Goal: Information Seeking & Learning: Find specific fact

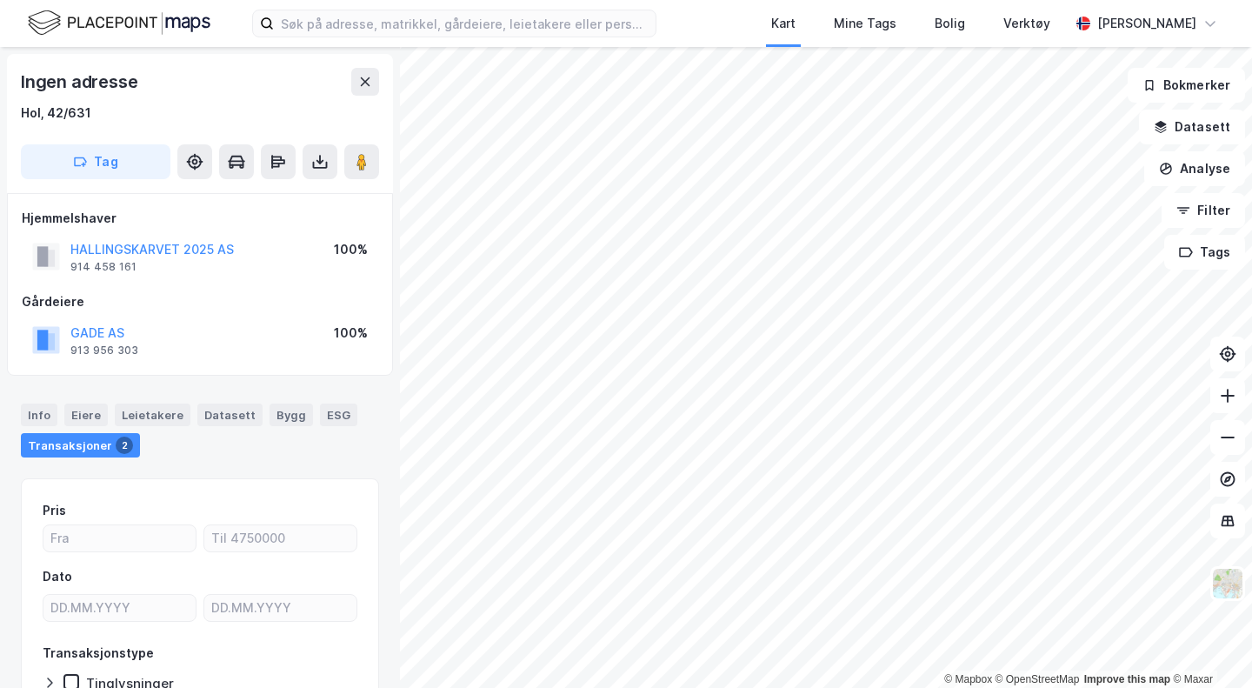
click at [130, 35] on img at bounding box center [119, 23] width 183 height 30
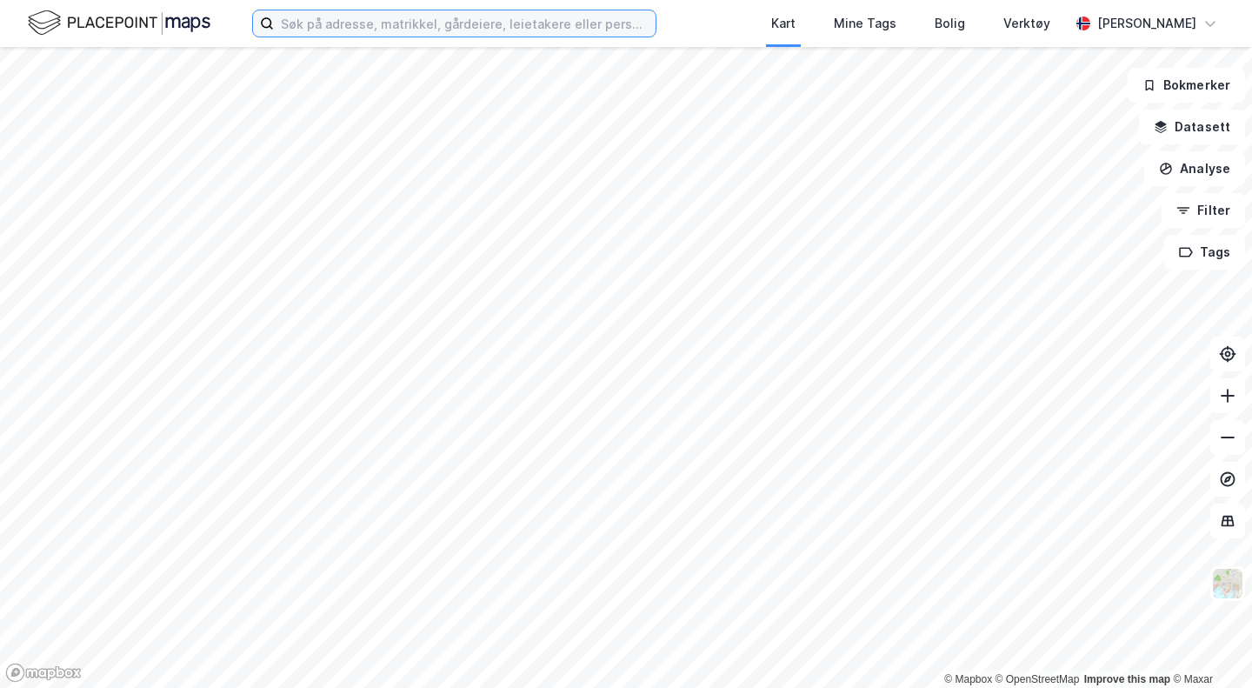
click at [390, 11] on input at bounding box center [465, 23] width 382 height 26
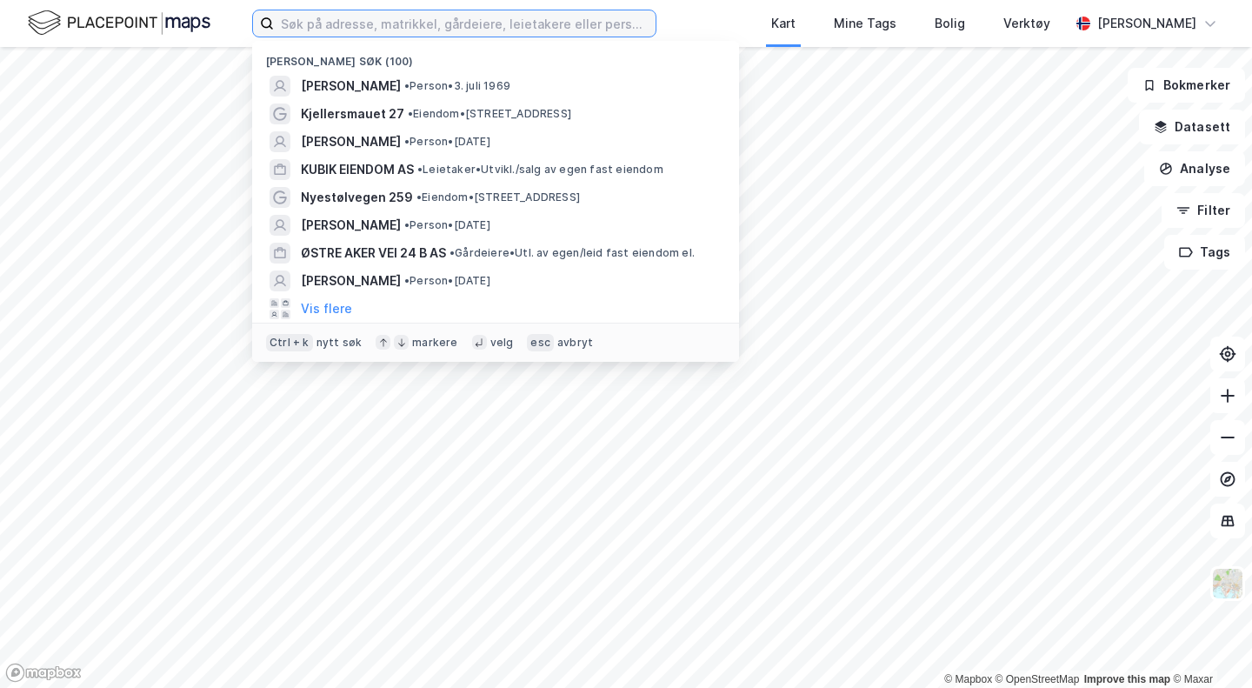
paste input "[PERSON_NAME]"
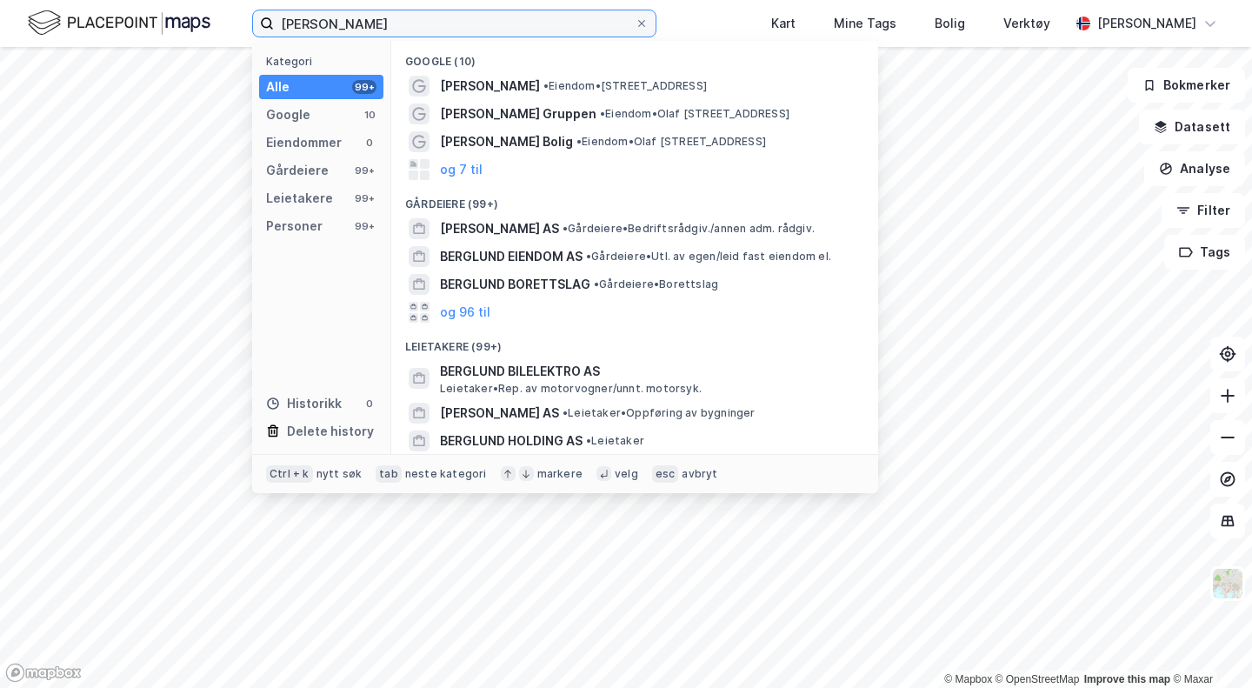
scroll to position [144, 0]
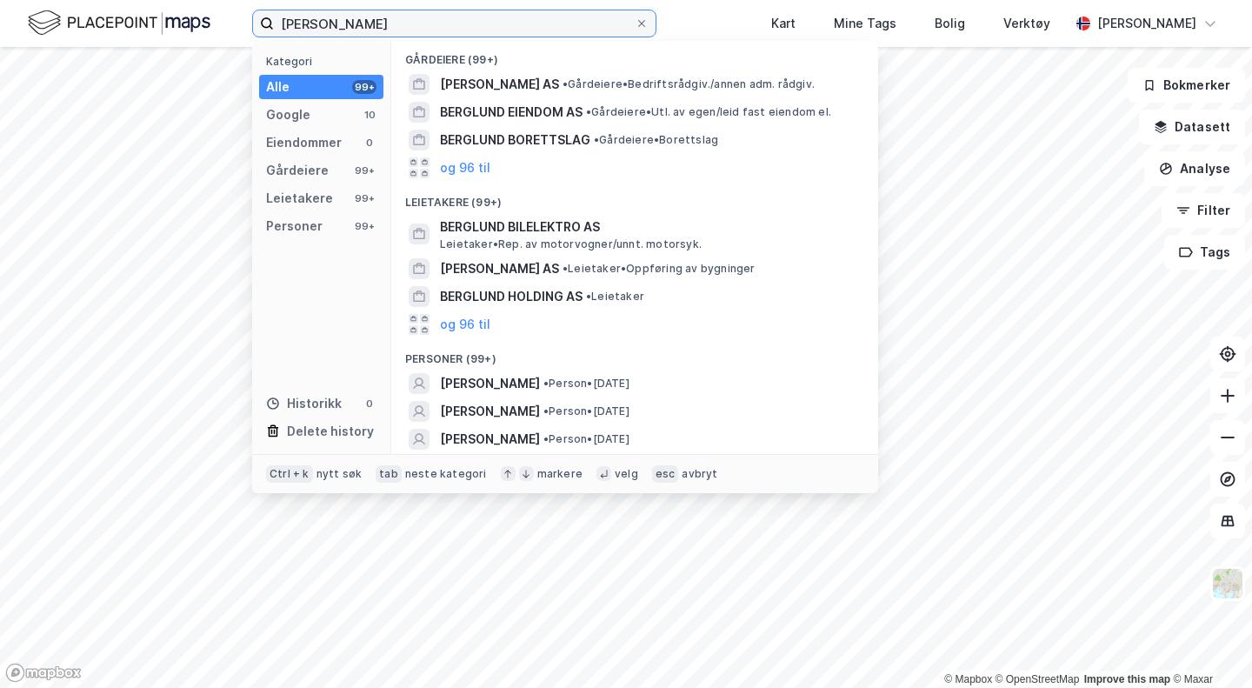
type input "[PERSON_NAME]"
click at [630, 410] on span "• Person • [DATE]" at bounding box center [587, 411] width 86 height 14
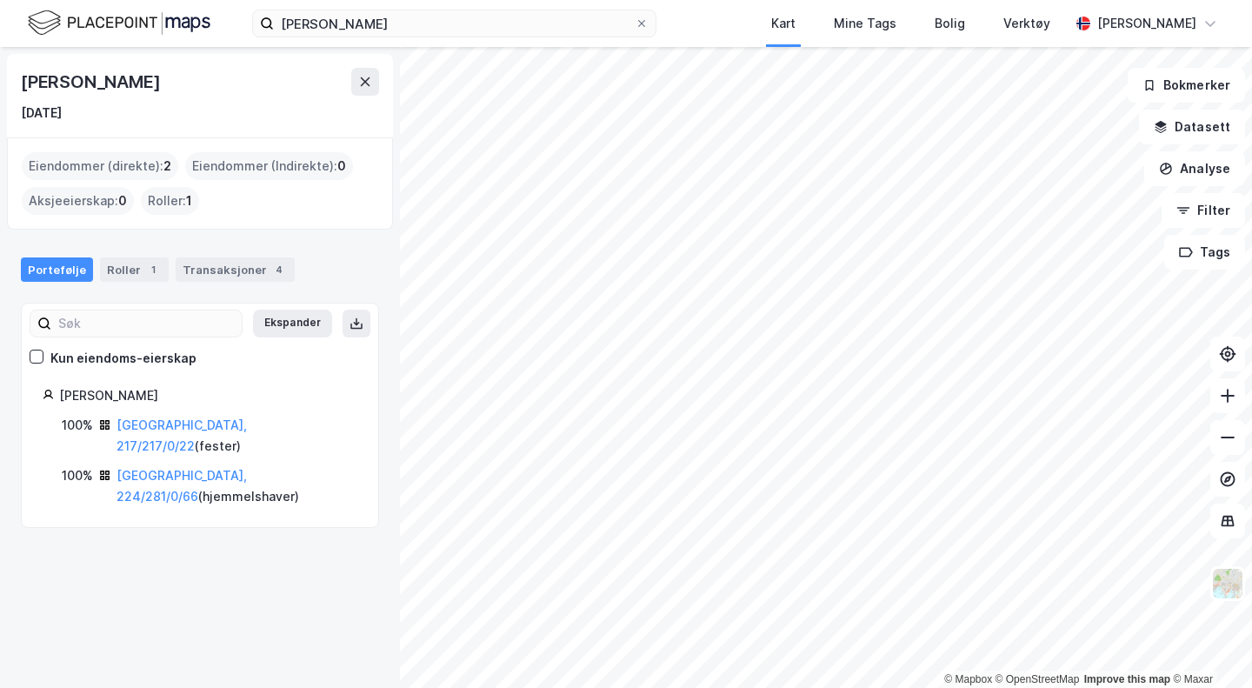
click at [206, 465] on div "[GEOGRAPHIC_DATA], 224/281/0/66 ( hjemmelshaver )" at bounding box center [237, 486] width 241 height 42
click at [205, 468] on link "[GEOGRAPHIC_DATA], 224/281/0/66" at bounding box center [182, 486] width 130 height 36
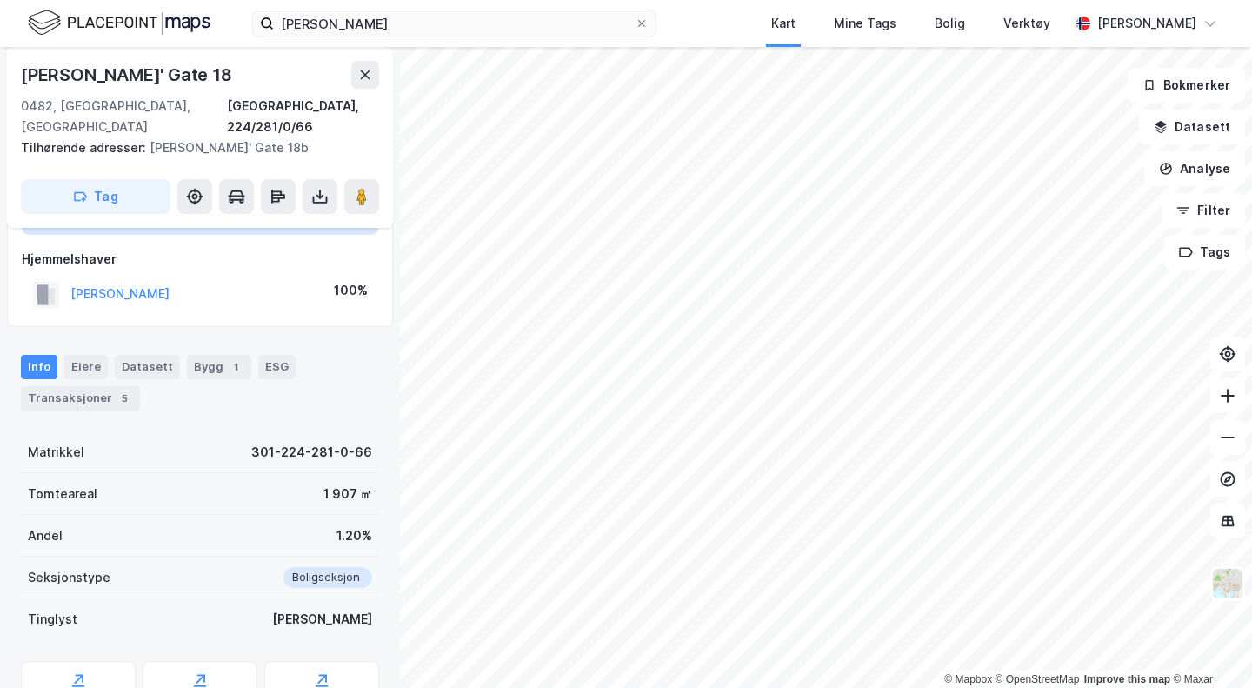
scroll to position [144, 0]
click at [87, 384] on div "Transaksjoner 5" at bounding box center [80, 396] width 119 height 24
